Goal: Task Accomplishment & Management: Manage account settings

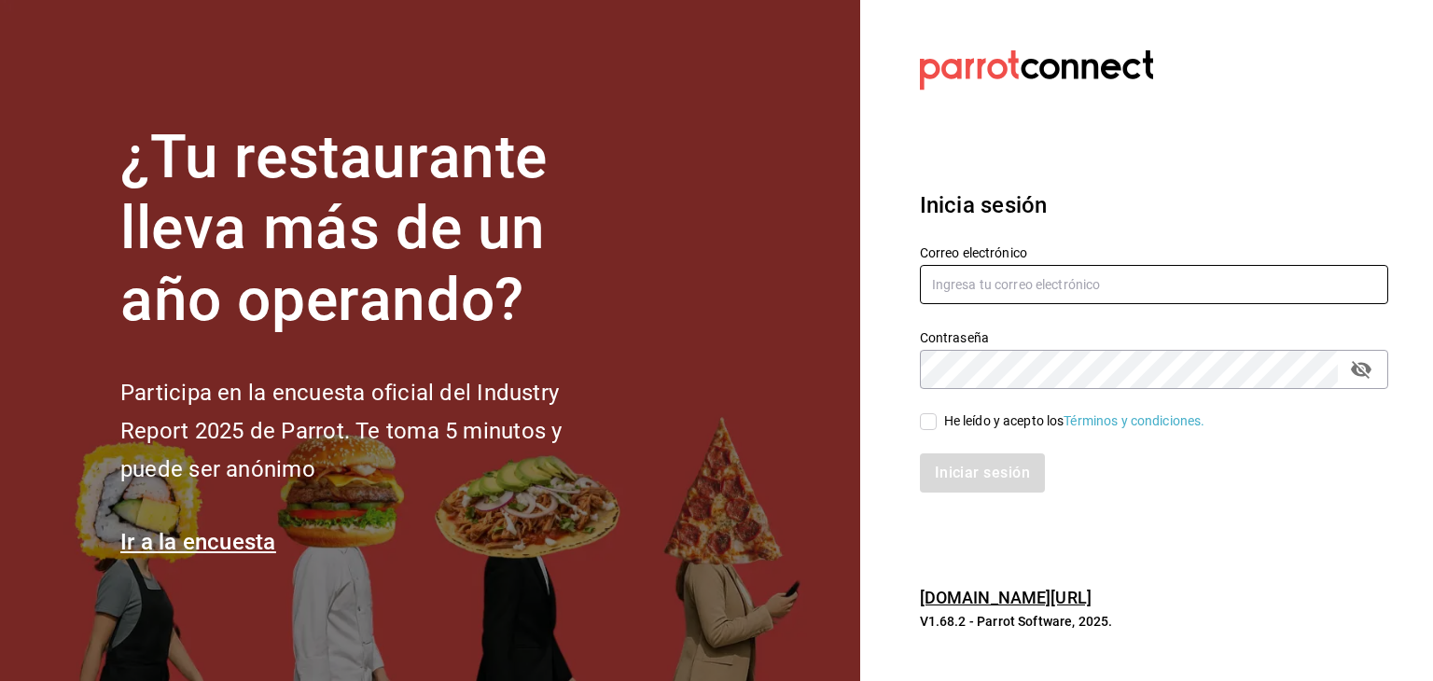
type input "[EMAIL_ADDRESS][DOMAIN_NAME]"
click at [928, 423] on input "He leído y acepto los Términos y condiciones." at bounding box center [928, 421] width 17 height 17
checkbox input "true"
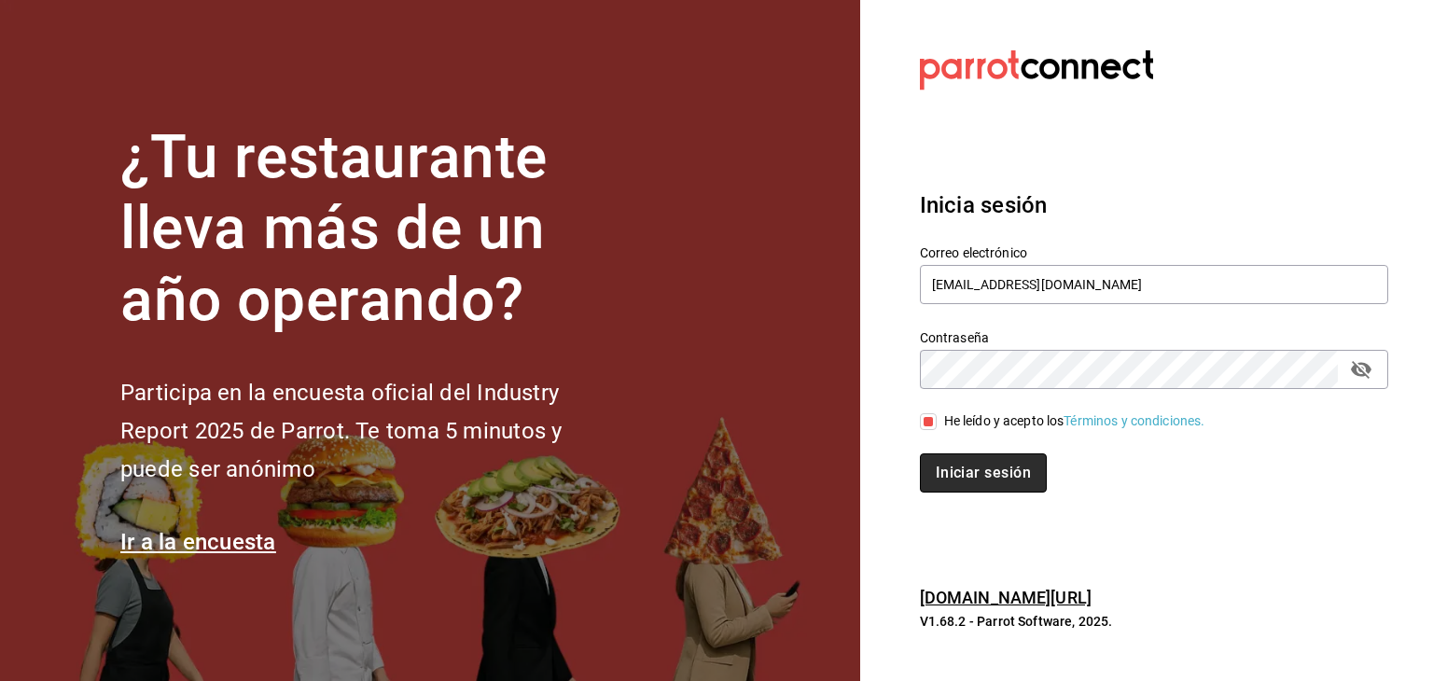
click at [961, 471] on button "Iniciar sesión" at bounding box center [983, 473] width 127 height 39
